Goal: Task Accomplishment & Management: Manage account settings

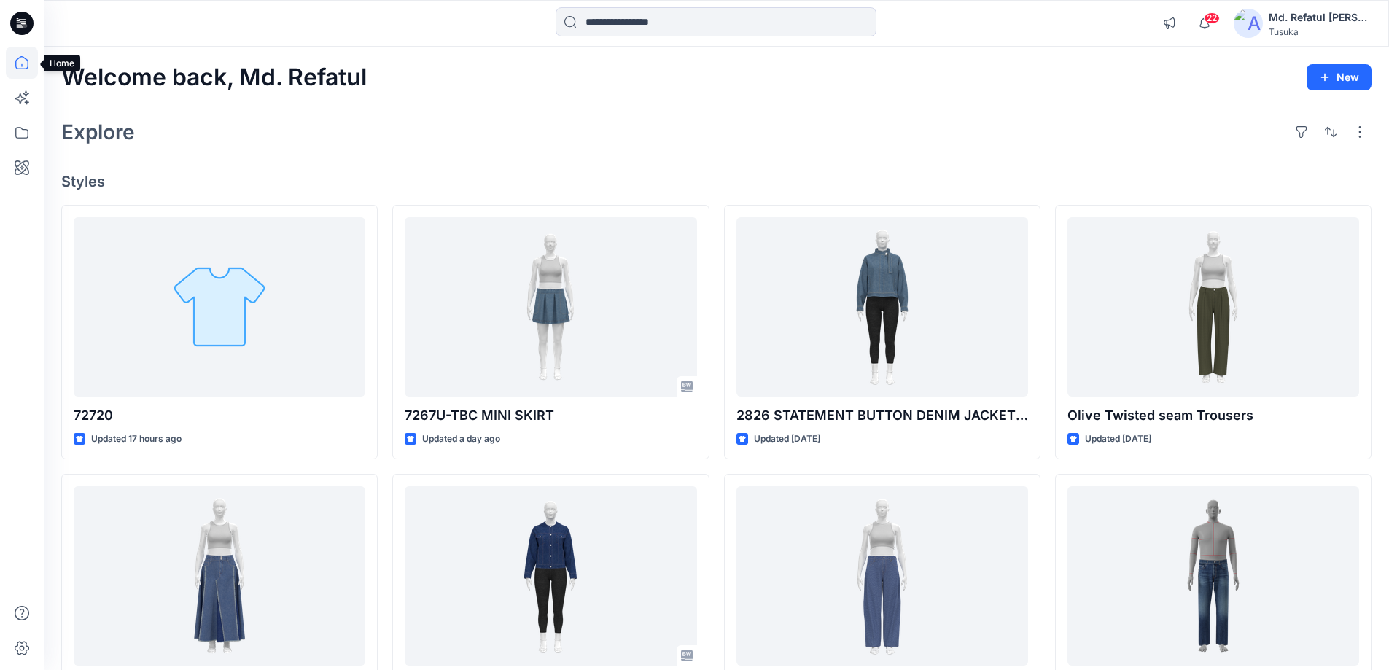
click at [28, 59] on icon at bounding box center [22, 63] width 32 height 32
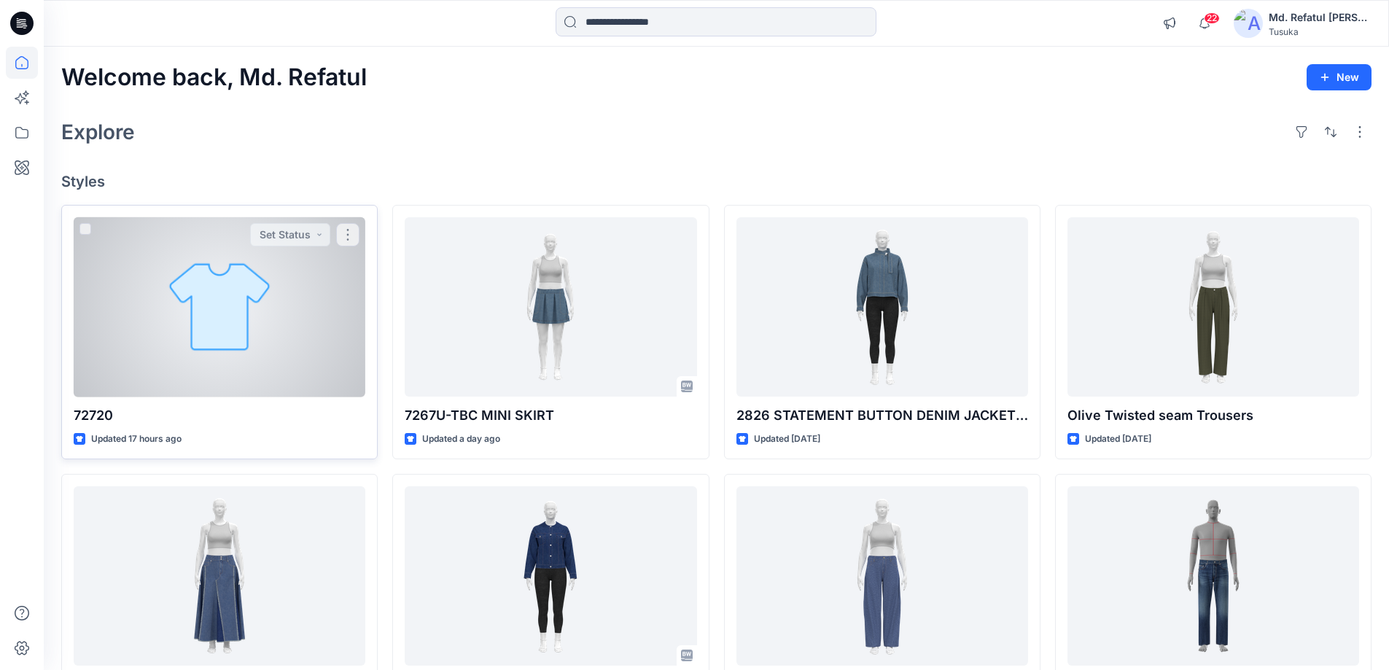
click at [97, 284] on div at bounding box center [220, 307] width 292 height 180
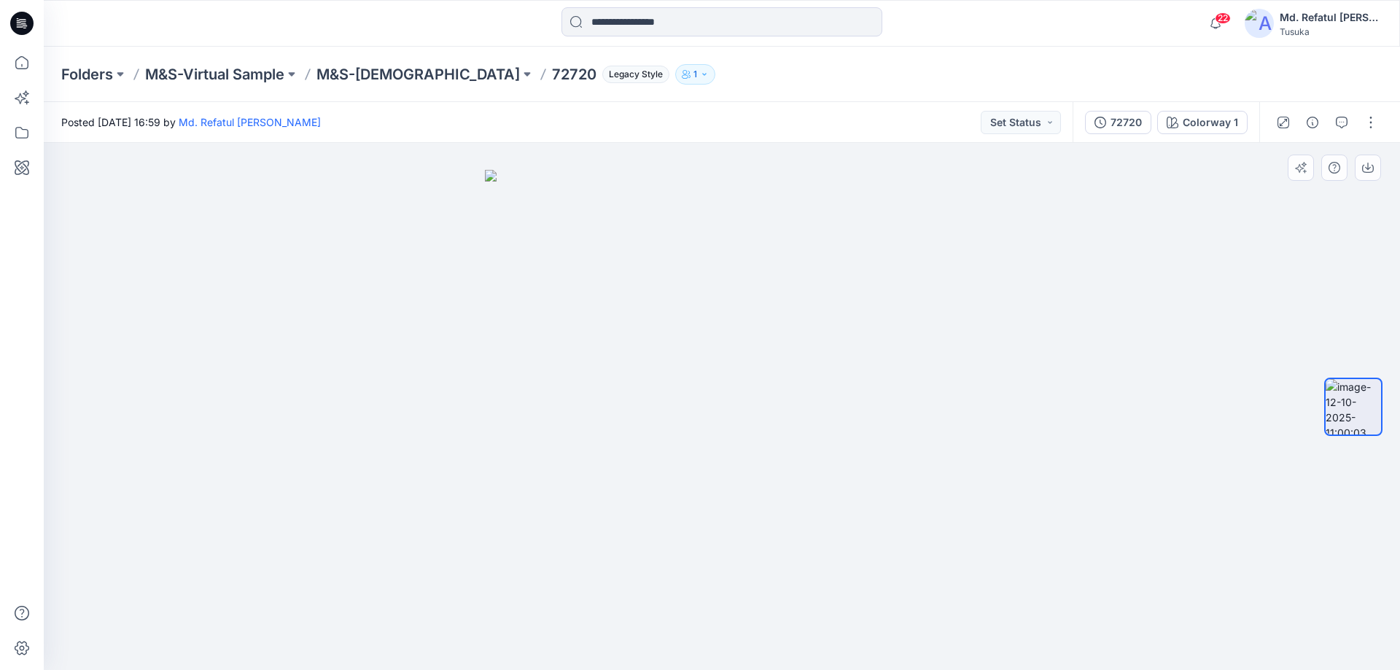
drag, startPoint x: 736, startPoint y: 421, endPoint x: 349, endPoint y: 392, distance: 387.6
click at [349, 392] on div at bounding box center [722, 406] width 1356 height 527
drag, startPoint x: 744, startPoint y: 606, endPoint x: 524, endPoint y: 583, distance: 220.7
click at [524, 584] on img at bounding box center [722, 420] width 474 height 501
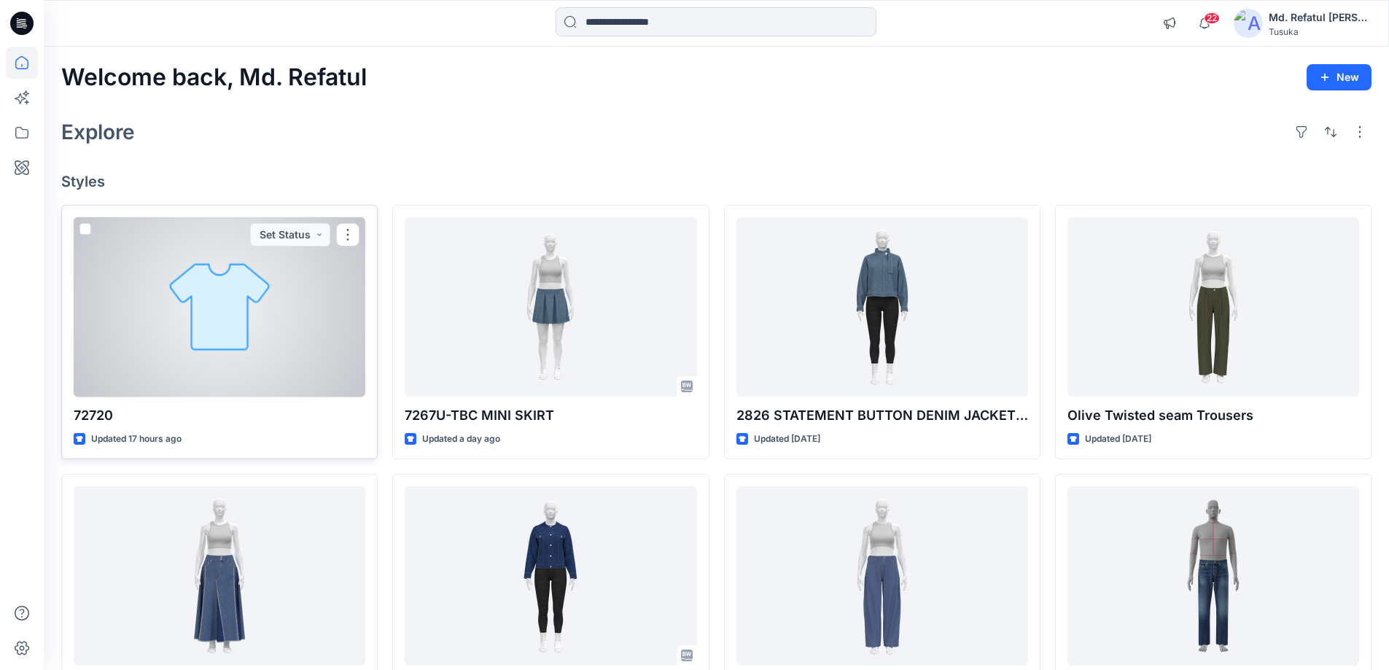
click at [244, 300] on div at bounding box center [220, 307] width 292 height 180
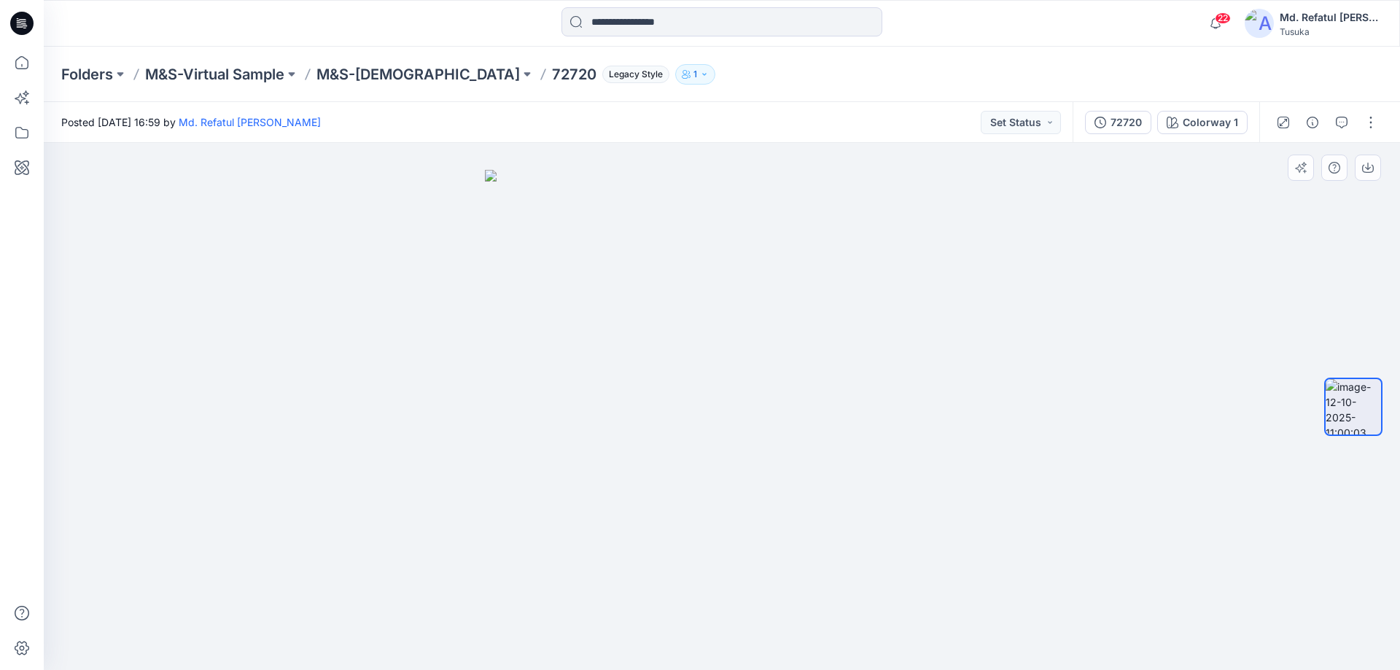
drag, startPoint x: 839, startPoint y: 449, endPoint x: 184, endPoint y: 365, distance: 661.0
click at [954, 404] on img at bounding box center [722, 420] width 474 height 501
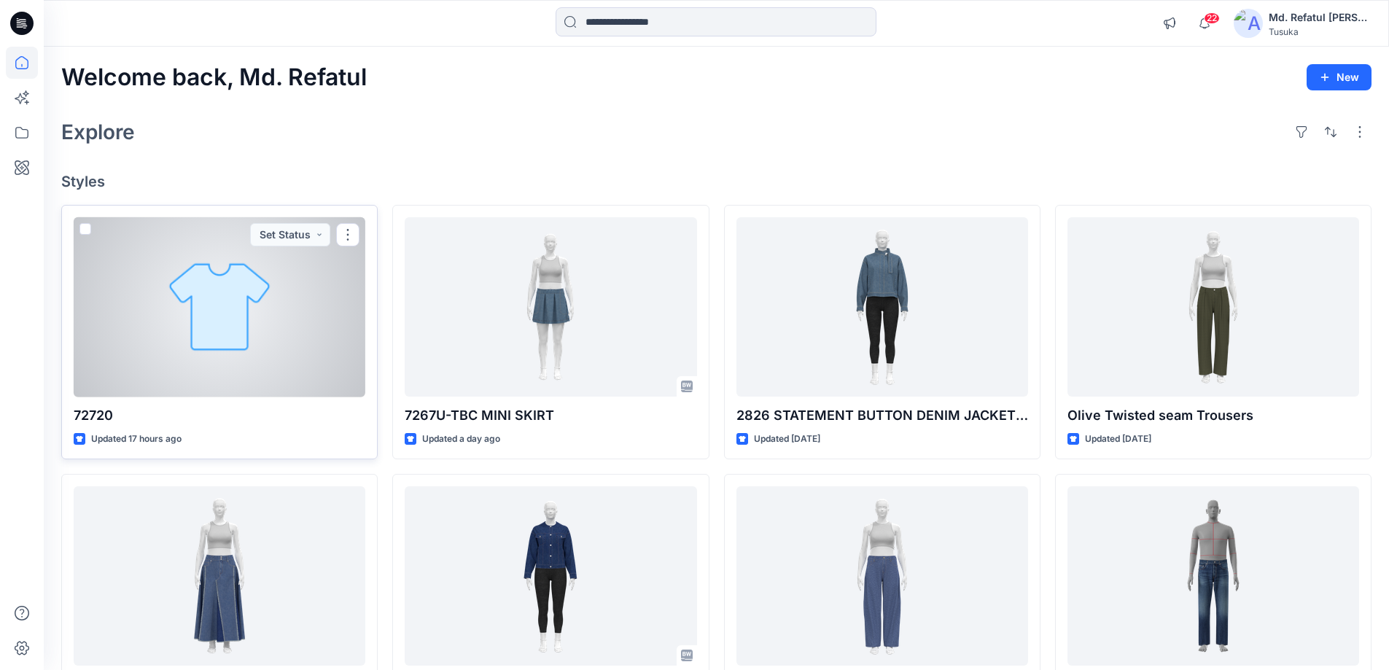
click at [346, 298] on div at bounding box center [220, 307] width 292 height 180
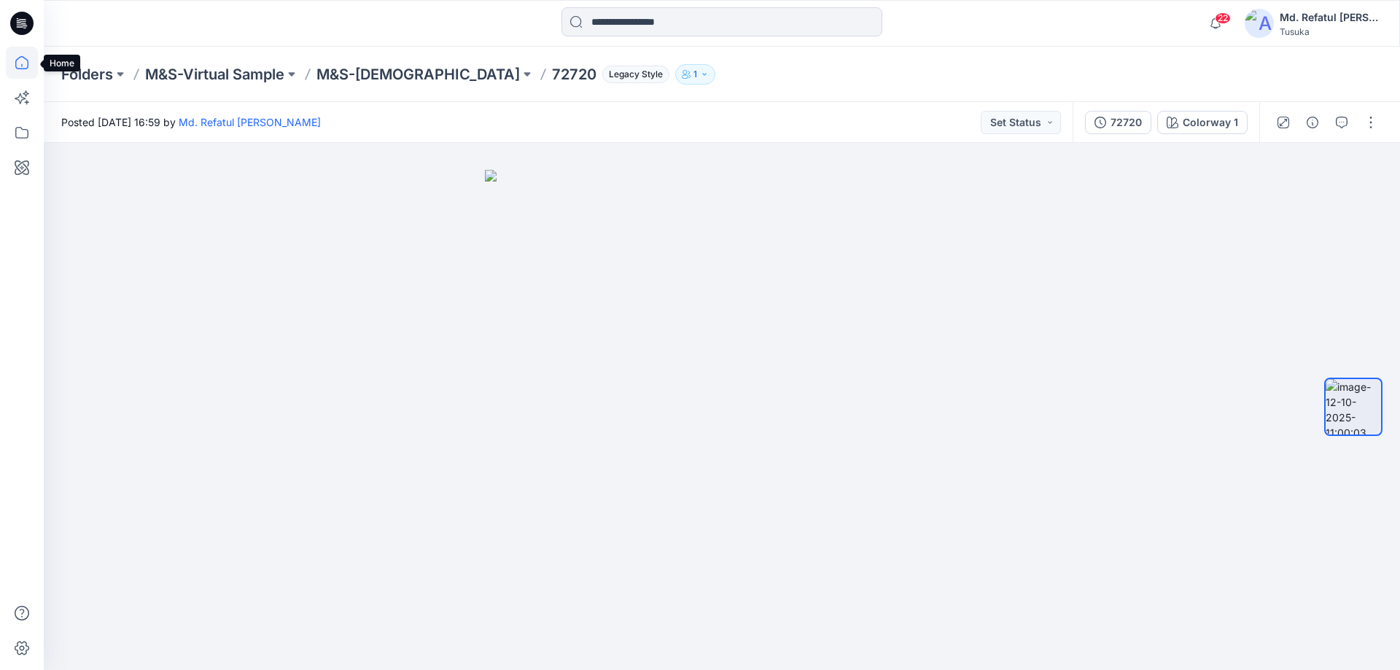
click at [15, 66] on icon at bounding box center [22, 63] width 32 height 32
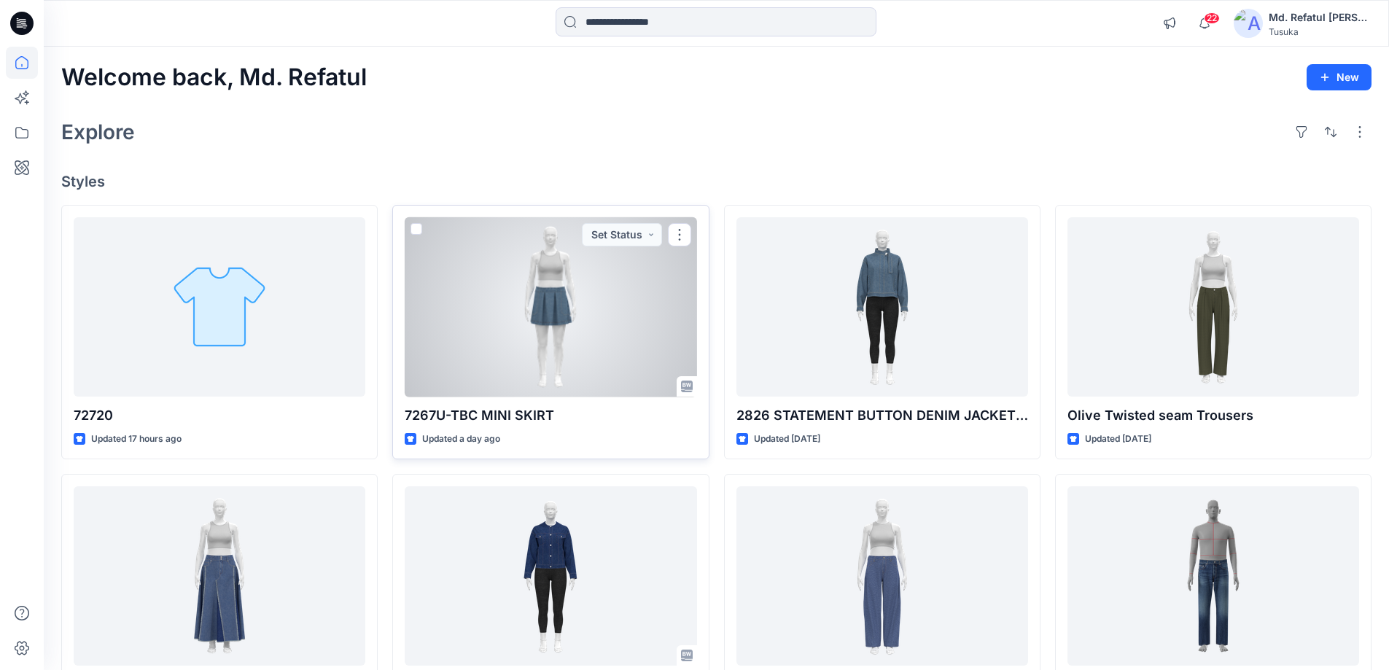
click at [657, 286] on div at bounding box center [551, 307] width 292 height 180
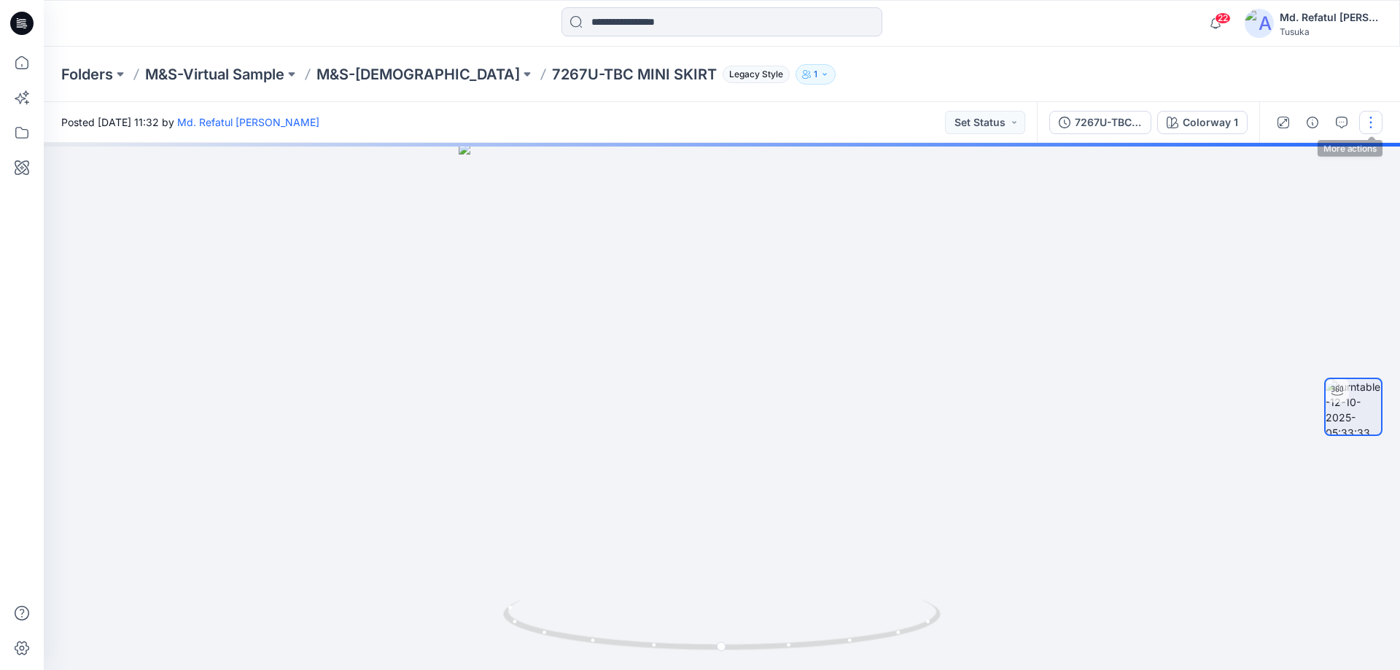
click at [1369, 123] on button "button" at bounding box center [1370, 122] width 23 height 23
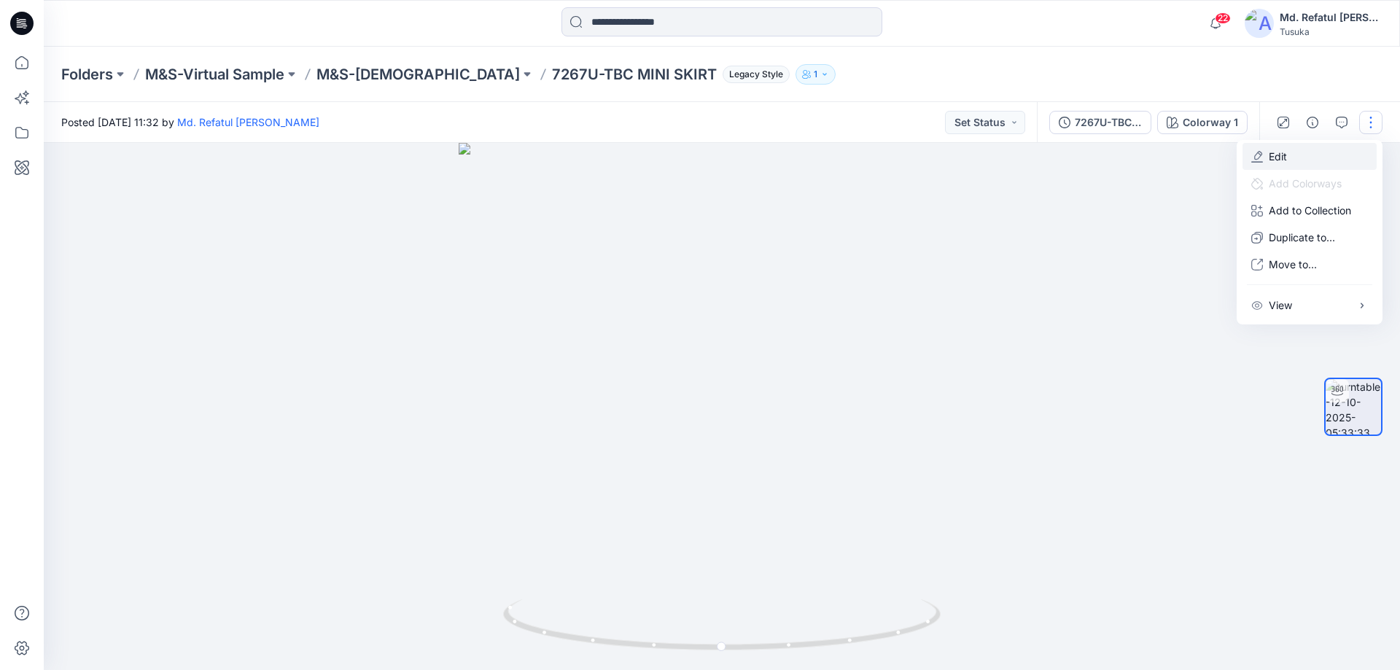
click at [1289, 147] on button "Edit" at bounding box center [1310, 156] width 134 height 27
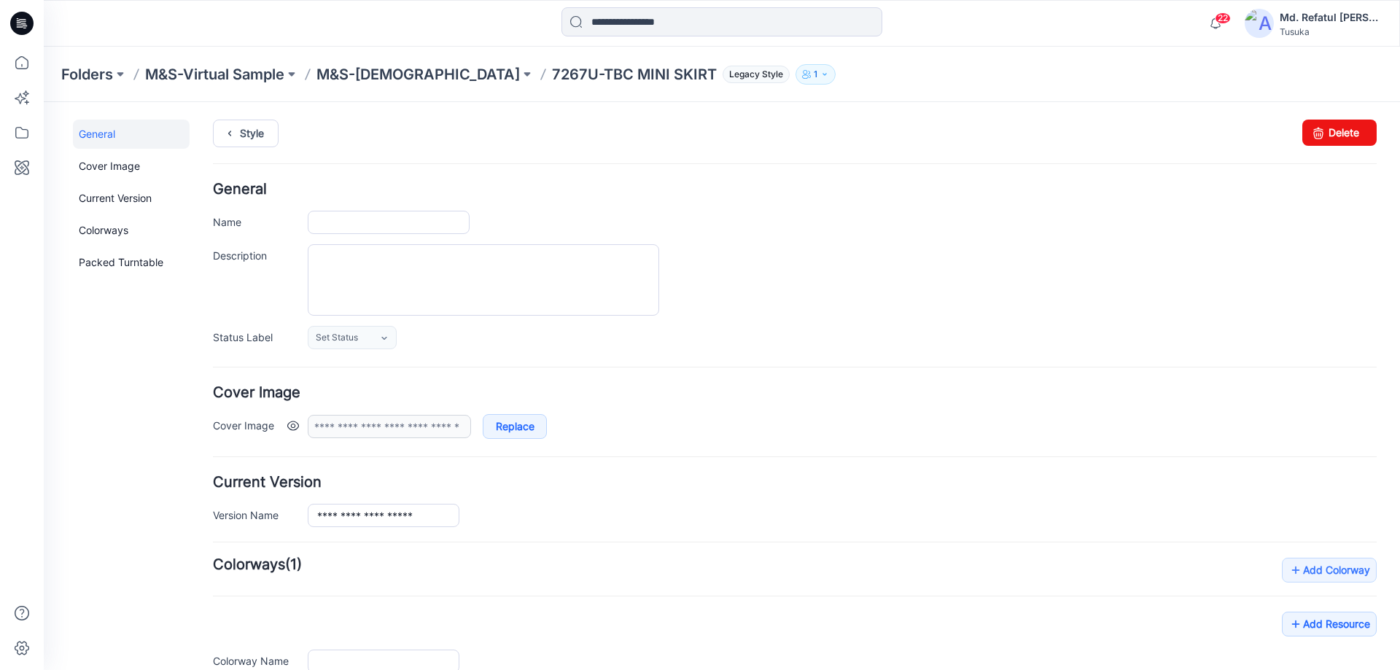
type input "**********"
drag, startPoint x: 1316, startPoint y: 138, endPoint x: 802, endPoint y: 155, distance: 514.4
click at [1316, 138] on icon at bounding box center [1318, 133] width 20 height 26
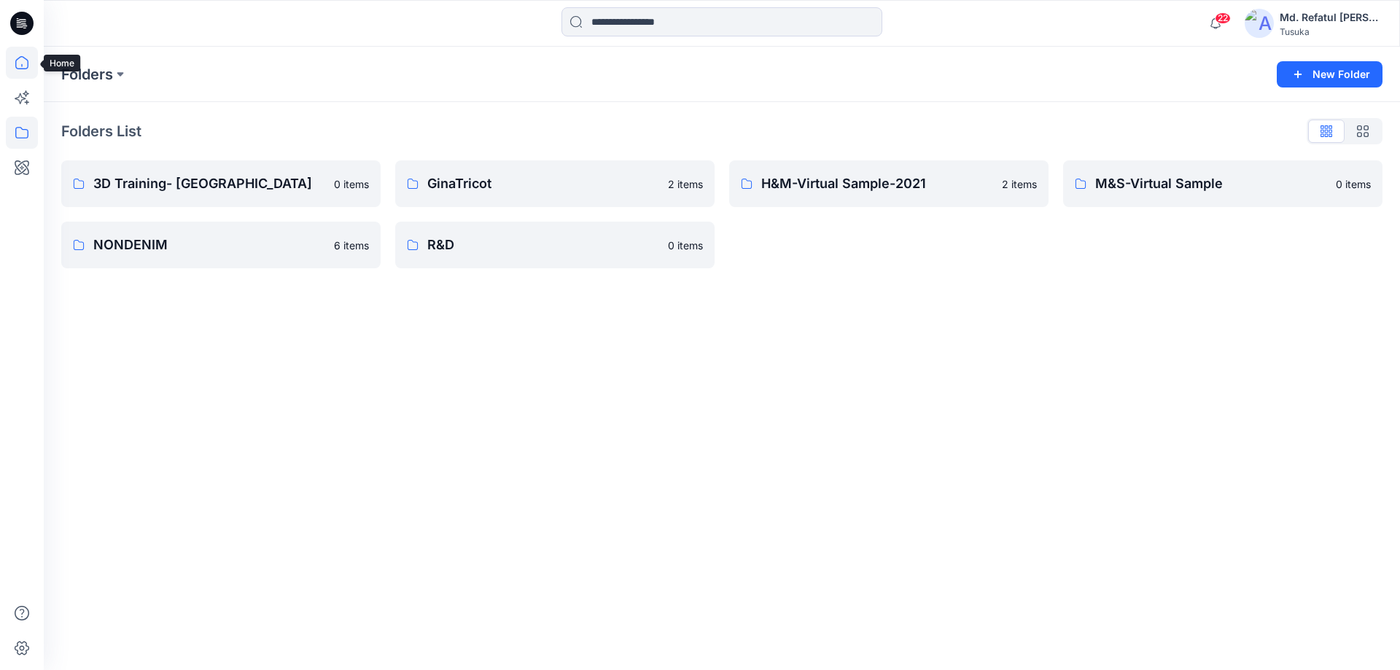
click at [34, 59] on icon at bounding box center [22, 63] width 32 height 32
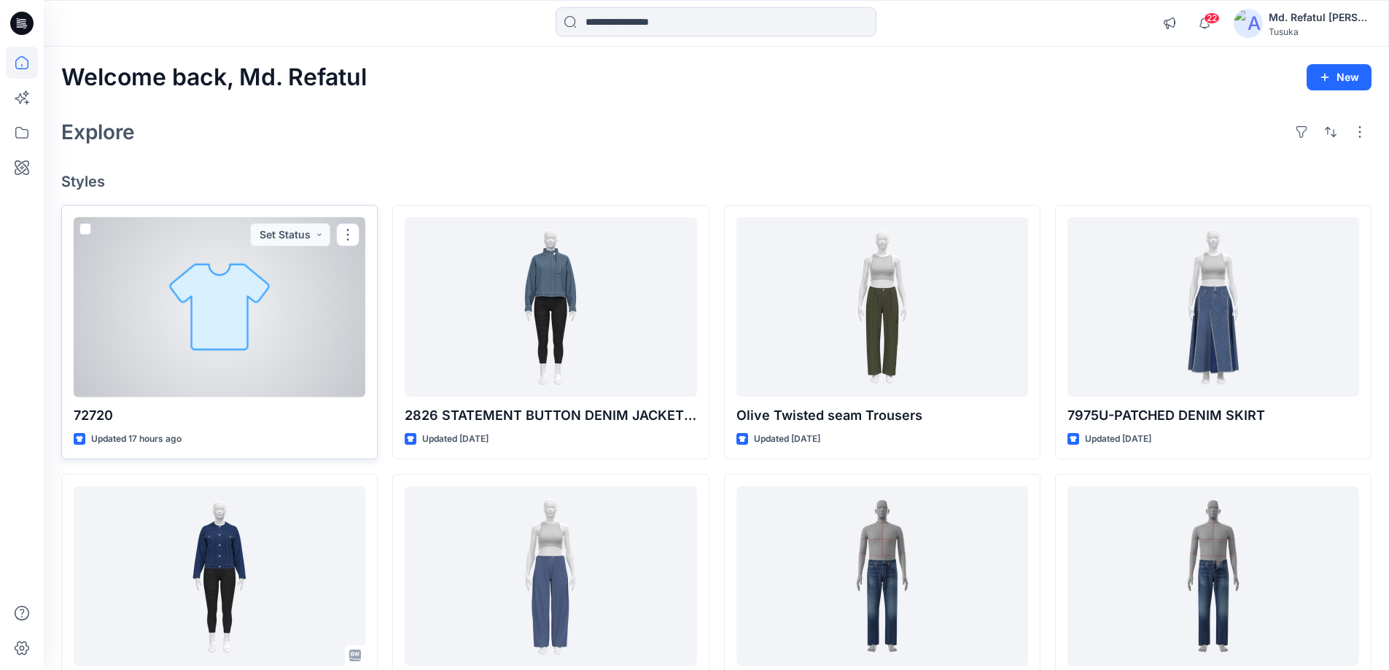
click at [360, 230] on div at bounding box center [220, 307] width 292 height 180
